Goal: Check status: Check status

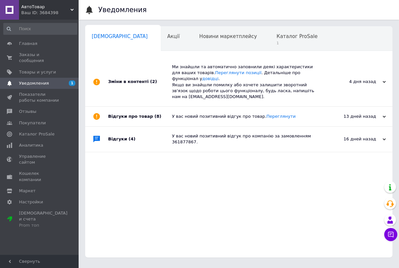
drag, startPoint x: 0, startPoint y: 0, endPoint x: 38, endPoint y: 74, distance: 83.8
click at [38, 80] on span "Уведомления" at bounding box center [34, 83] width 30 height 6
click at [274, 41] on span "1" at bounding box center [294, 43] width 41 height 5
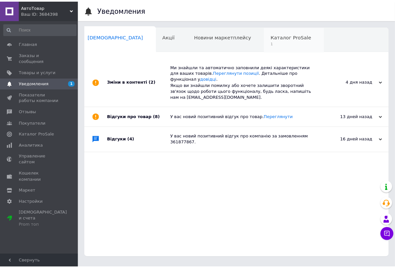
scroll to position [0, 17]
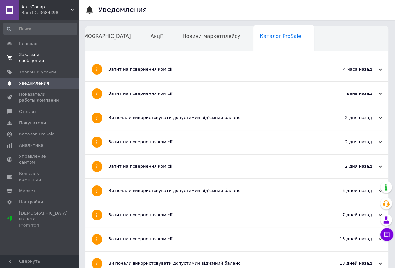
click at [26, 57] on span "Заказы и сообщения" at bounding box center [40, 58] width 42 height 12
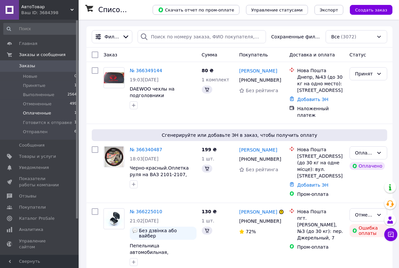
click at [35, 114] on span "Оплаченные" at bounding box center [37, 113] width 28 height 6
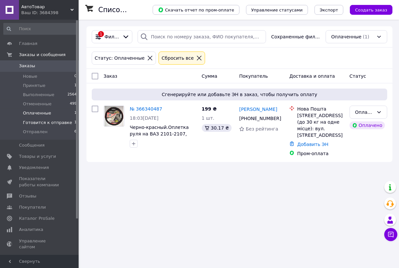
click at [37, 125] on span "Готовится к отправке" at bounding box center [47, 123] width 49 height 6
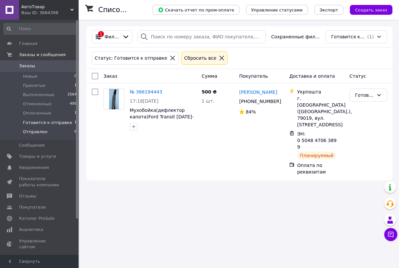
click at [34, 133] on span "Отправлен" at bounding box center [35, 132] width 25 height 6
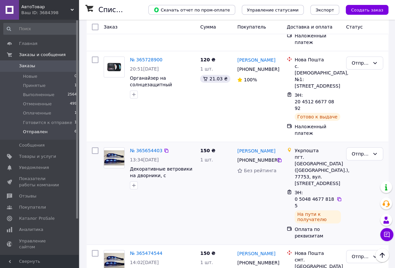
scroll to position [321, 0]
